Goal: Task Accomplishment & Management: Manage account settings

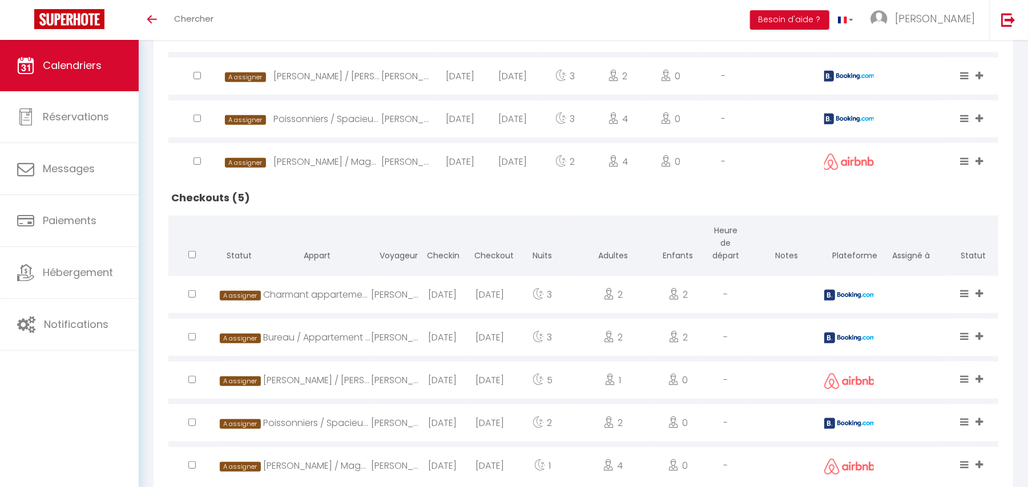
scroll to position [414, 0]
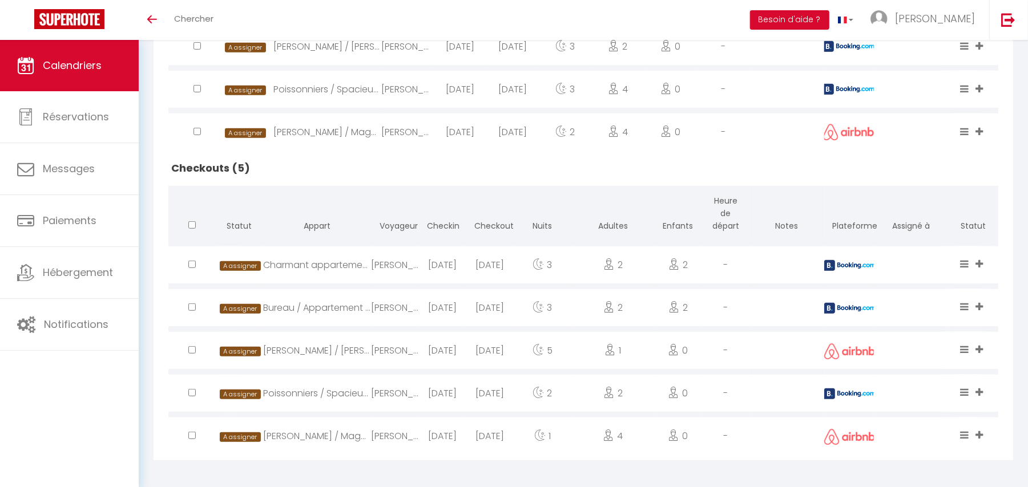
click at [304, 262] on div "Charmant appartement de 38m² -[GEOGRAPHIC_DATA]" at bounding box center [317, 264] width 108 height 37
select select "0"
select select "1"
select select
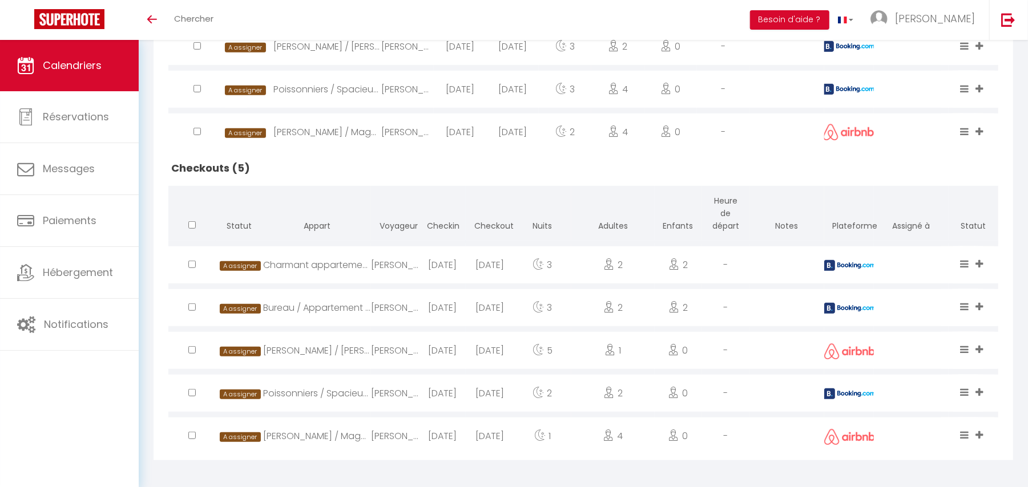
select select
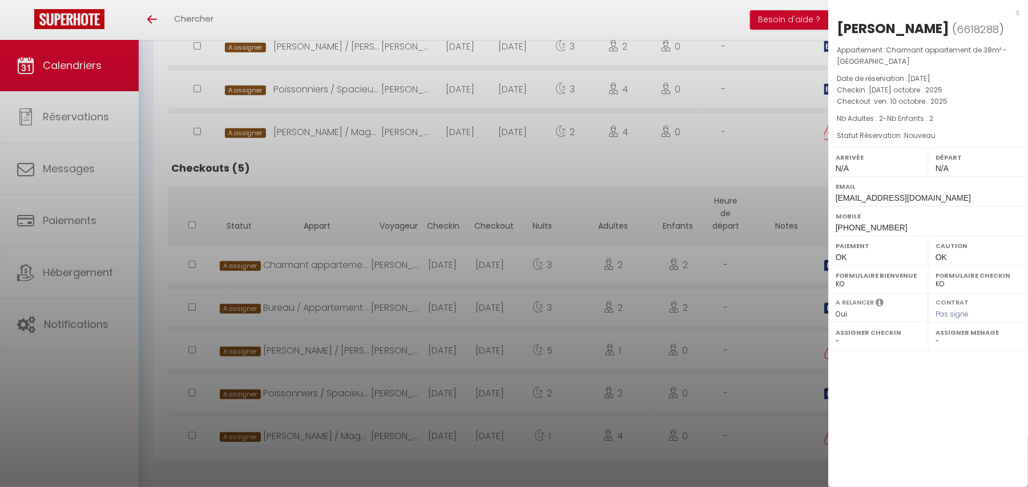
drag, startPoint x: 839, startPoint y: 32, endPoint x: 890, endPoint y: 62, distance: 59.3
click at [890, 62] on div "[PERSON_NAME] ( 6618288 ) Appartement : Charmant appartement de 38m² -Quartier …" at bounding box center [928, 127] width 200 height 217
copy div "[PERSON_NAME] ( 6618288 ) Appartement : Charmant appartement de 38m² -[GEOGRAPH…"
click at [322, 281] on div at bounding box center [514, 243] width 1028 height 487
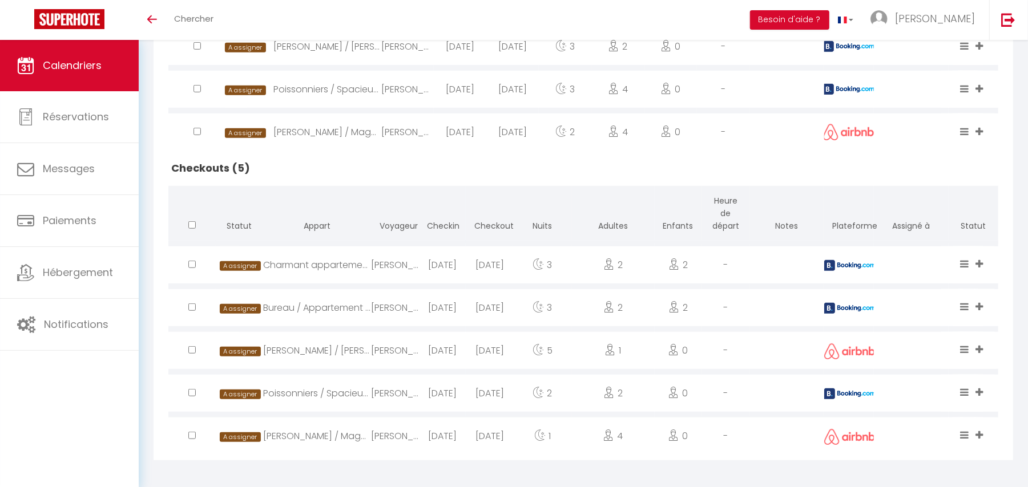
click at [357, 434] on div "[PERSON_NAME] / Magnifique appart central [GEOGRAPHIC_DATA]" at bounding box center [317, 436] width 108 height 37
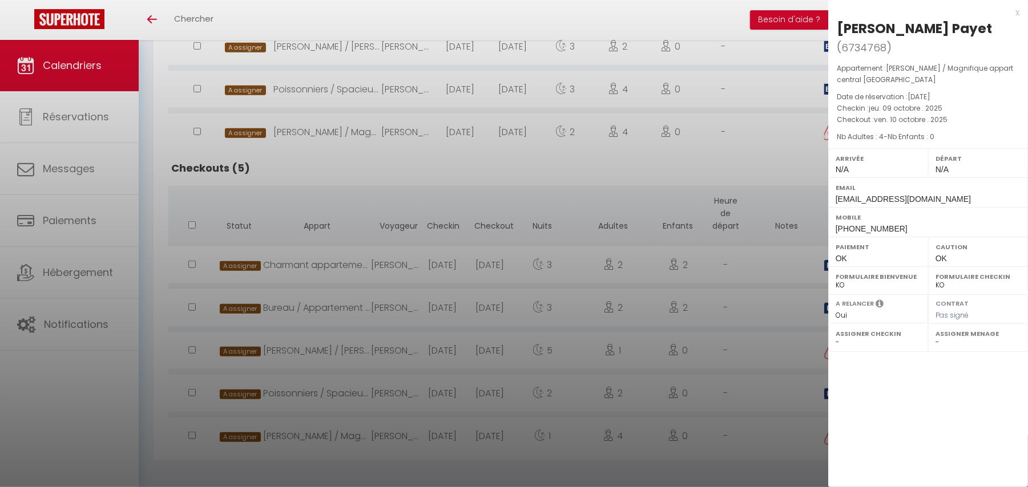
drag, startPoint x: 834, startPoint y: 29, endPoint x: 857, endPoint y: 76, distance: 53.1
click at [857, 76] on div "[PERSON_NAME] ( 6734768 ) Appartement : [PERSON_NAME] / Magnifique appart centr…" at bounding box center [928, 128] width 200 height 218
copy div "[PERSON_NAME] ( 6734768 ) Appartement : [PERSON_NAME] / Magnifique appart centr…"
click at [299, 325] on div at bounding box center [514, 243] width 1028 height 487
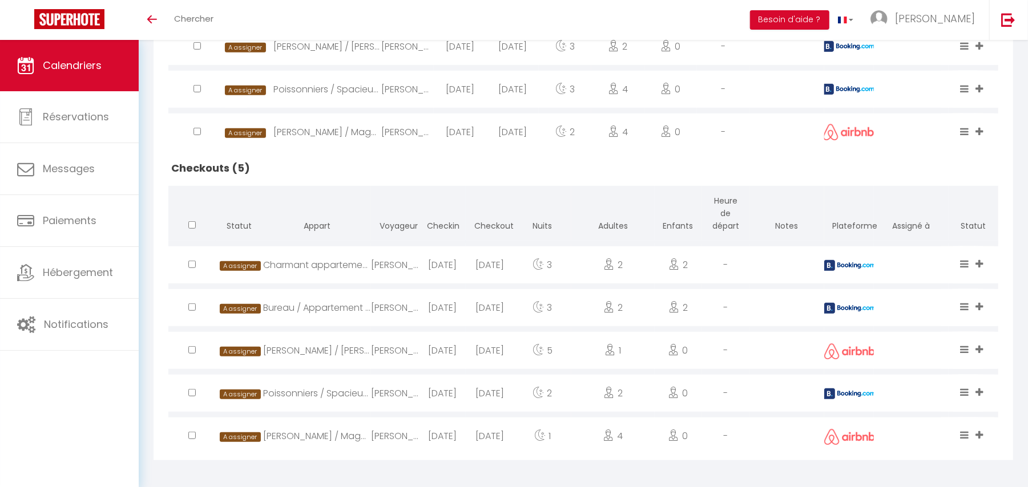
click at [313, 263] on div "Charmant appartement de 38m² -[GEOGRAPHIC_DATA]" at bounding box center [317, 264] width 108 height 37
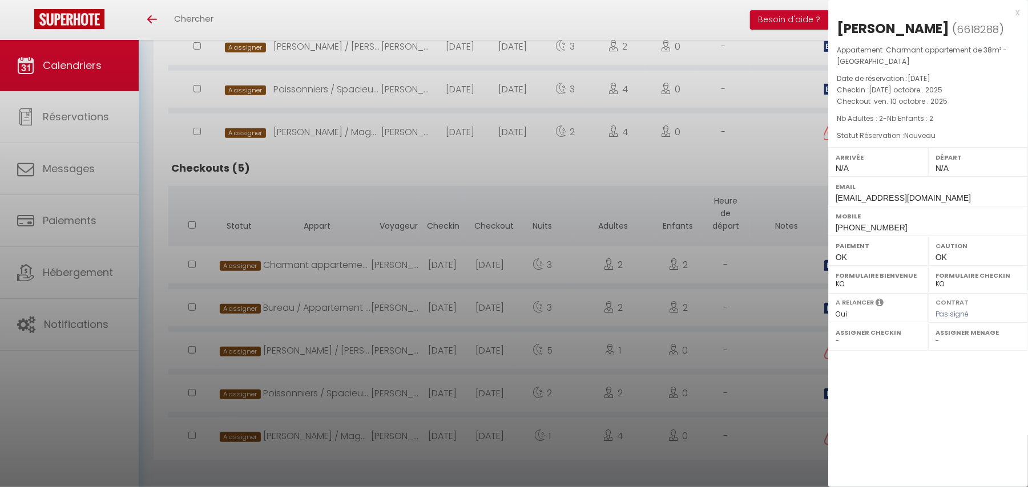
drag, startPoint x: 834, startPoint y: 23, endPoint x: 896, endPoint y: 58, distance: 70.8
click at [896, 58] on div "[PERSON_NAME] ( 6618288 ) Appartement : Charmant appartement de 38m² -Quartier …" at bounding box center [928, 127] width 200 height 217
copy div "[PERSON_NAME] ( 6618288 ) Appartement : Charmant appartement de 38m² -[GEOGRAPH…"
click at [304, 312] on div at bounding box center [514, 243] width 1028 height 487
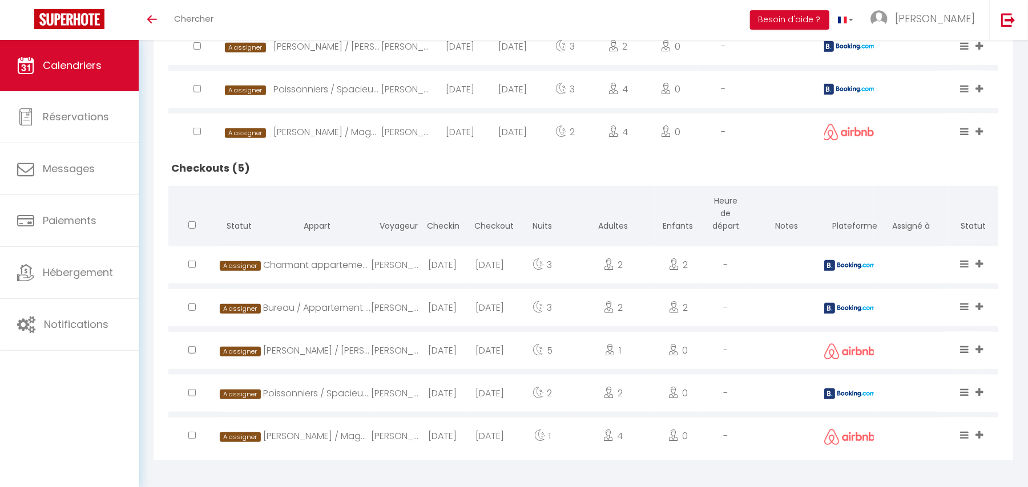
click at [308, 349] on div "[PERSON_NAME] / [PERSON_NAME] appart lumineux balcon" at bounding box center [317, 350] width 108 height 37
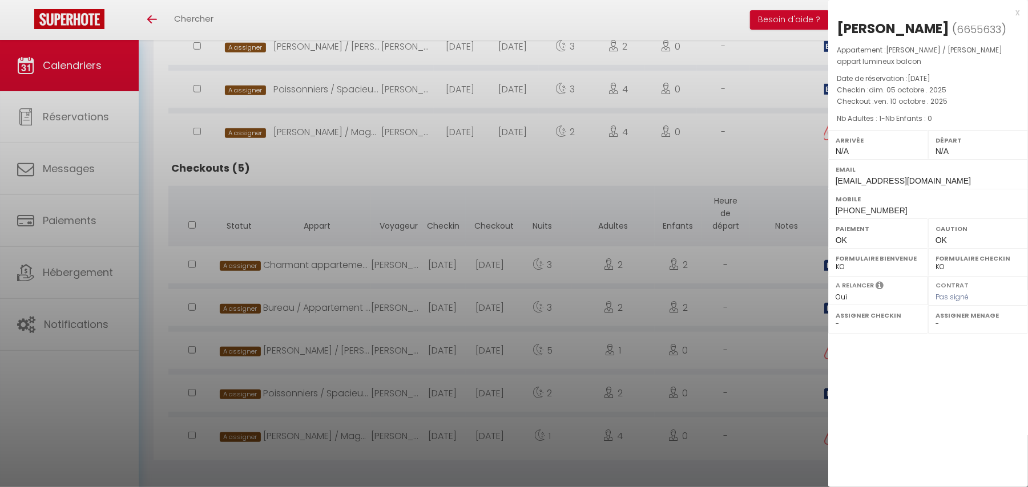
drag, startPoint x: 834, startPoint y: 27, endPoint x: 863, endPoint y: 62, distance: 45.4
click at [863, 62] on div "[PERSON_NAME] ( 6655633 ) Appartement : [PERSON_NAME] / Charmant appart lumineu…" at bounding box center [928, 119] width 200 height 200
copy div "[PERSON_NAME] ( 6655633 ) Appartement : [PERSON_NAME] / Charmant appart lumineu…"
click at [290, 298] on div at bounding box center [514, 243] width 1028 height 487
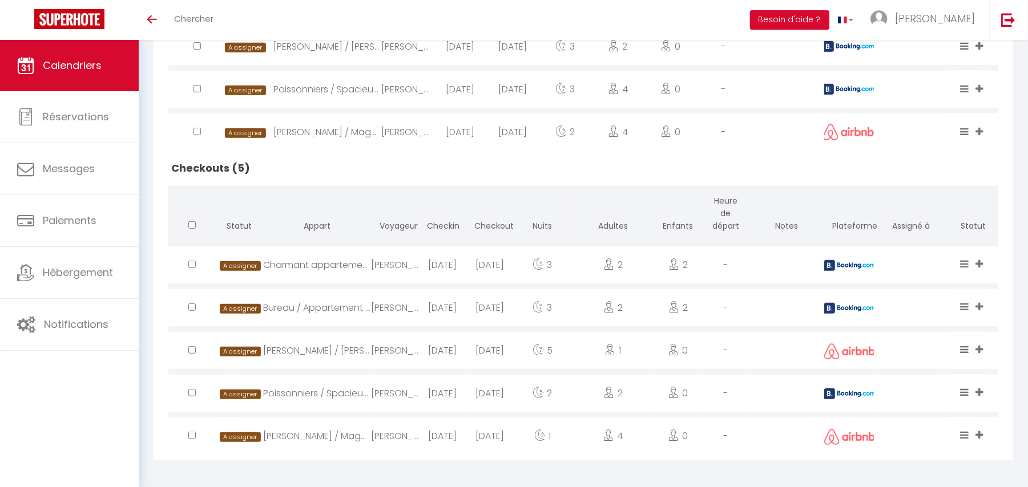
click at [290, 298] on div "Bureau / Appartement central [GEOGRAPHIC_DATA] et confortable" at bounding box center [317, 307] width 108 height 37
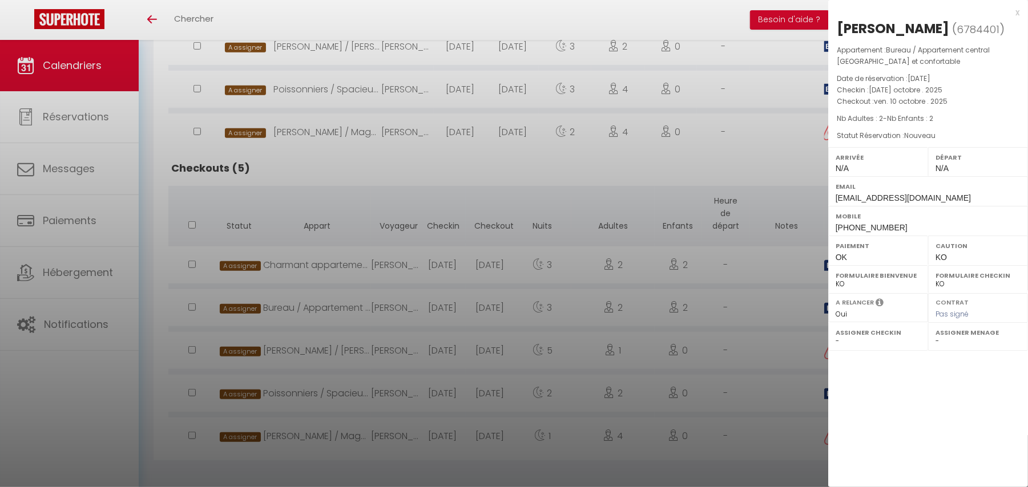
drag, startPoint x: 836, startPoint y: 33, endPoint x: 884, endPoint y: 64, distance: 57.8
click at [884, 64] on div "[PERSON_NAME] ( 6784401 ) Appartement : Bureau / Appartement central [GEOGRAPHI…" at bounding box center [928, 127] width 200 height 217
copy div "[PERSON_NAME] ( 6784401 ) Appartement : Bureau / Appartement central [GEOGRAPHI…"
click at [383, 195] on div at bounding box center [514, 243] width 1028 height 487
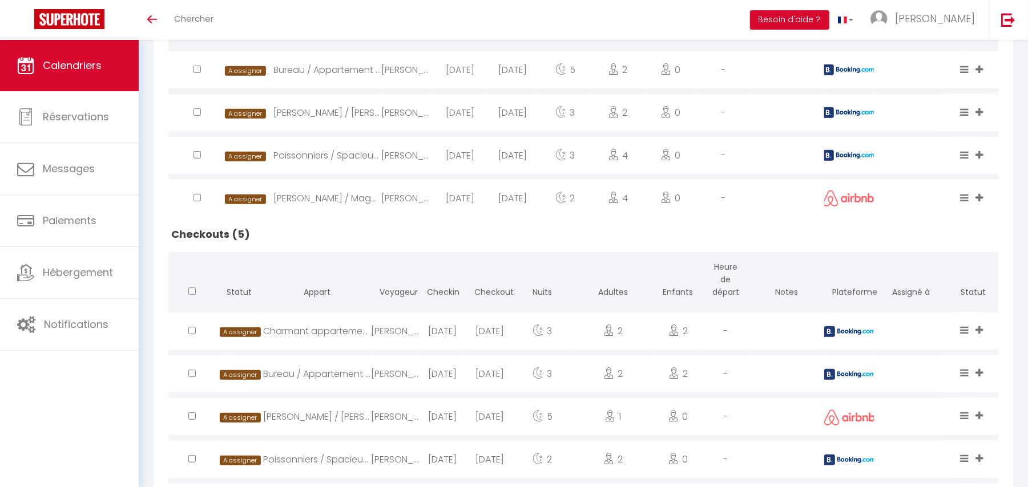
scroll to position [262, 0]
